Goal: Transaction & Acquisition: Book appointment/travel/reservation

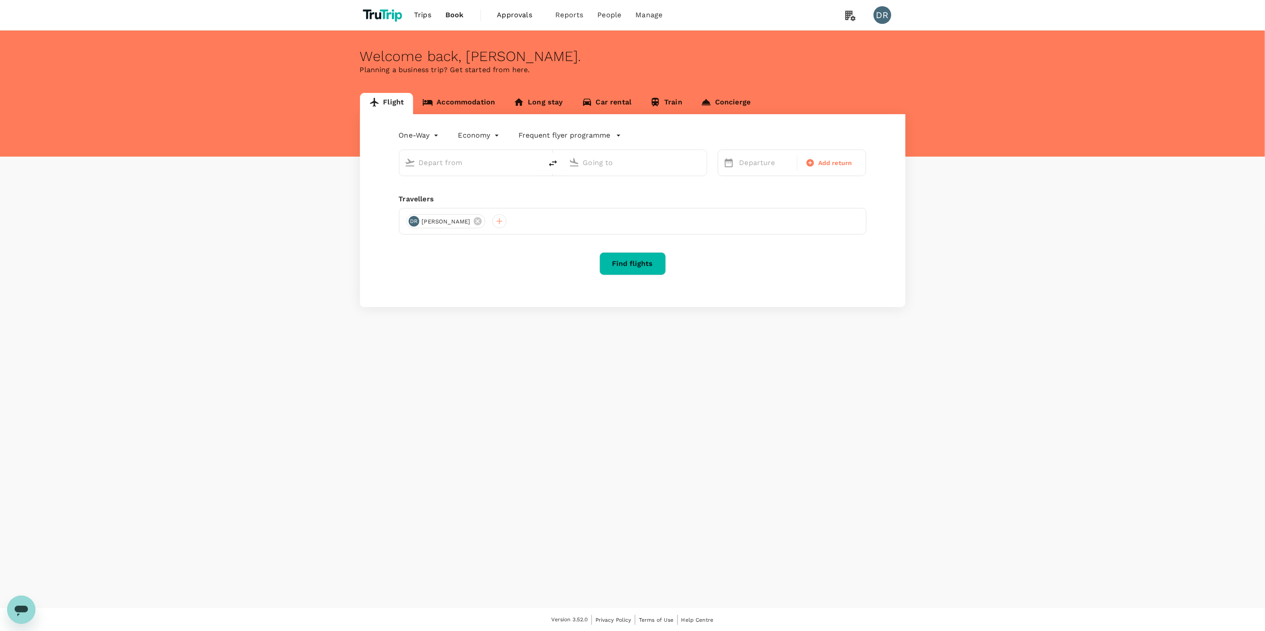
type input "roundtrip"
type input "Singapore Changi (SIN)"
type input "Shanghai Pudong Intl (PVG)"
